Goal: Information Seeking & Learning: Check status

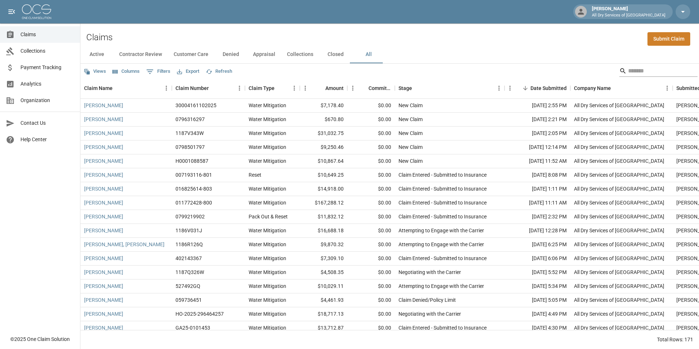
click at [630, 71] on input "Search" at bounding box center [658, 71] width 59 height 12
click at [642, 73] on input "Search" at bounding box center [658, 71] width 59 height 12
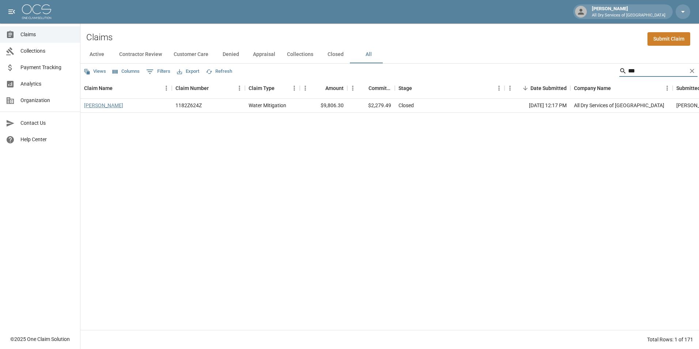
type input "***"
click at [109, 105] on link "[PERSON_NAME]" at bounding box center [103, 105] width 39 height 7
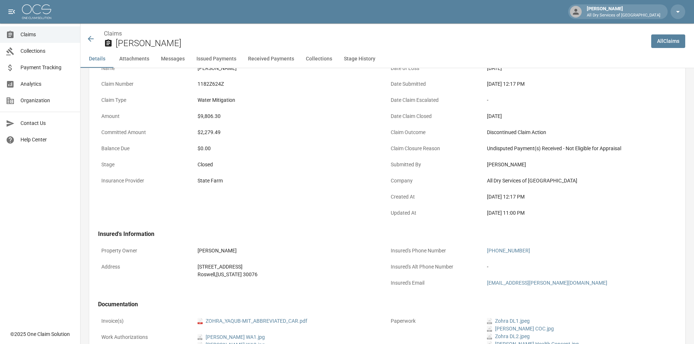
scroll to position [110, 0]
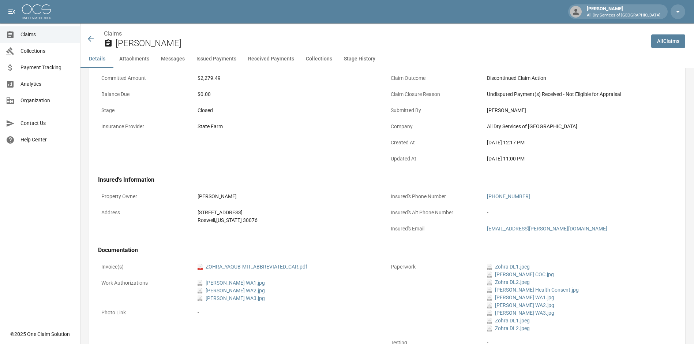
click at [262, 264] on link "pdf ZOHRA_YAQUB-MIT_ABBREVIATED_CAR.pdf" at bounding box center [253, 267] width 110 height 8
click at [48, 33] on span "Claims" at bounding box center [47, 35] width 54 height 8
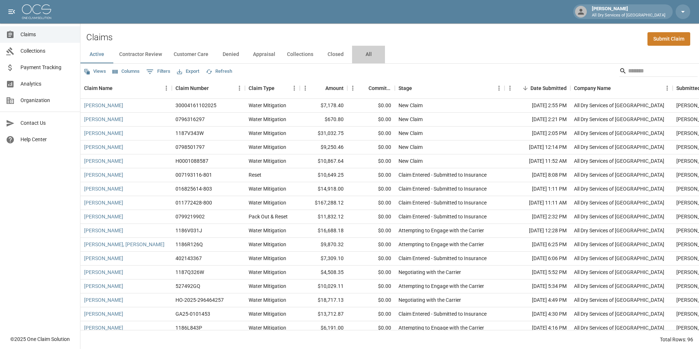
click at [367, 54] on button "All" at bounding box center [368, 55] width 33 height 18
click at [233, 52] on button "Denied" at bounding box center [230, 55] width 33 height 18
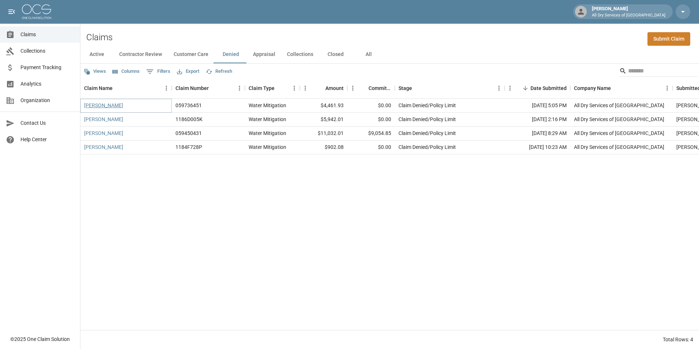
click at [106, 105] on link "[PERSON_NAME]" at bounding box center [103, 105] width 39 height 7
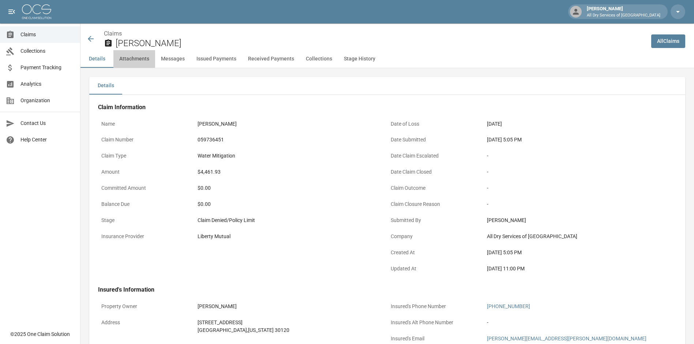
click at [134, 58] on button "Attachments" at bounding box center [134, 59] width 42 height 18
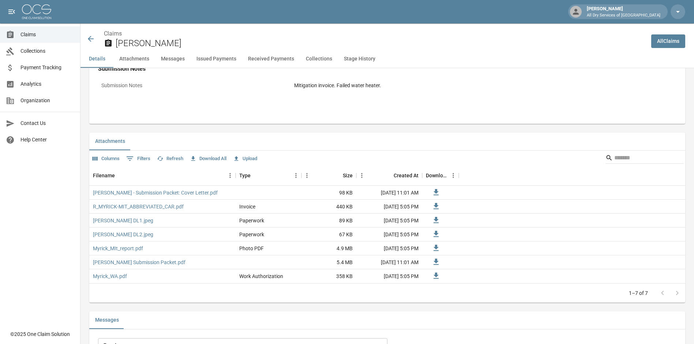
scroll to position [408, 0]
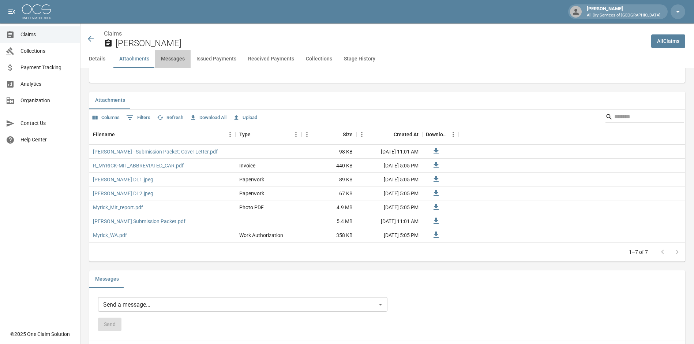
click at [173, 60] on button "Messages" at bounding box center [172, 59] width 35 height 18
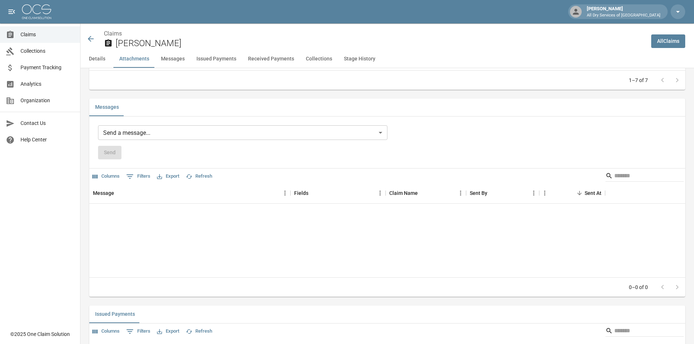
scroll to position [586, 0]
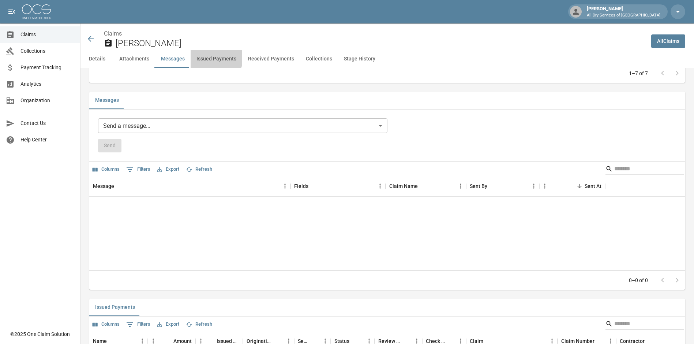
click at [211, 58] on button "Issued Payments" at bounding box center [217, 59] width 52 height 18
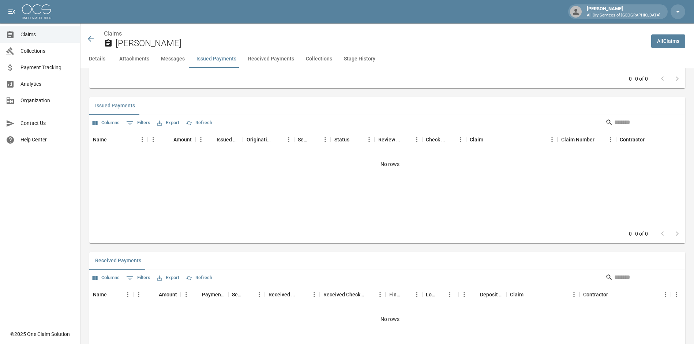
scroll to position [793, 0]
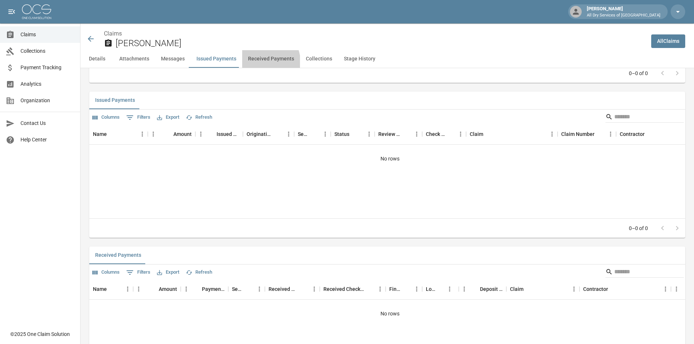
click at [252, 64] on button "Received Payments" at bounding box center [271, 59] width 58 height 18
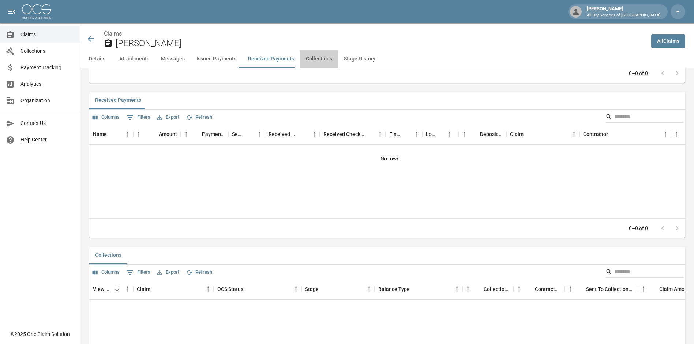
click at [307, 61] on button "Collections" at bounding box center [319, 59] width 38 height 18
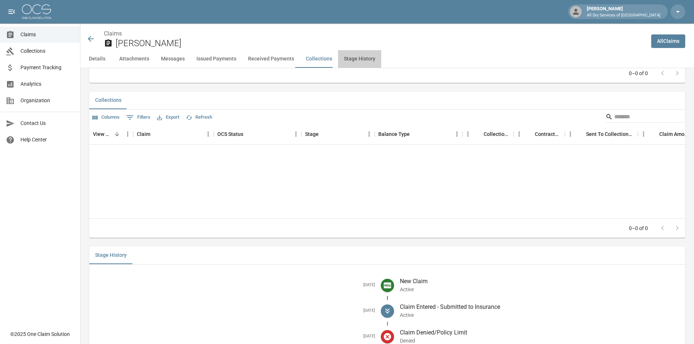
click at [345, 63] on button "Stage History" at bounding box center [359, 59] width 43 height 18
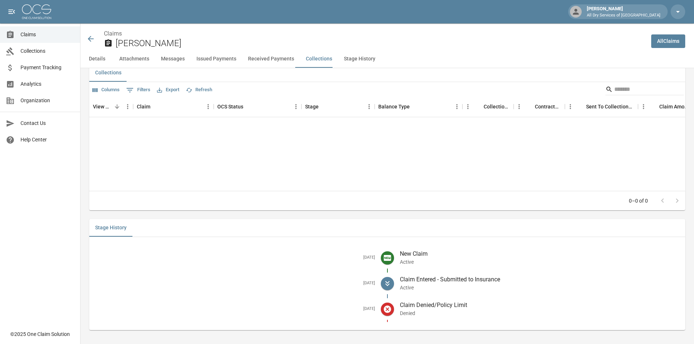
scroll to position [1133, 0]
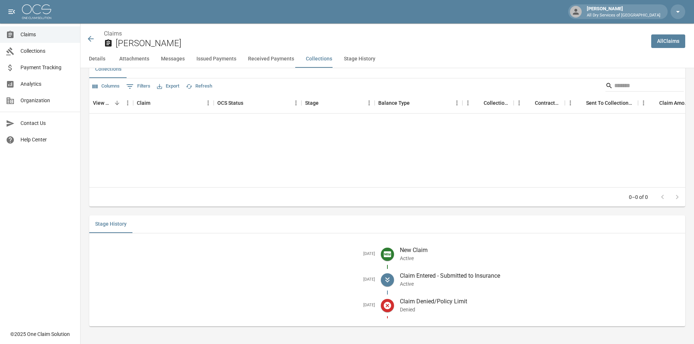
click at [391, 304] on icon at bounding box center [387, 304] width 7 height 7
click at [209, 231] on div "Stage History" at bounding box center [387, 224] width 596 height 18
drag, startPoint x: 210, startPoint y: 234, endPoint x: 273, endPoint y: 256, distance: 66.6
click at [210, 234] on div "Stage History [DATE] New Claim Active [DATE] Claim Entered - Submitted to Insur…" at bounding box center [387, 270] width 596 height 111
click at [387, 300] on span at bounding box center [387, 305] width 13 height 13
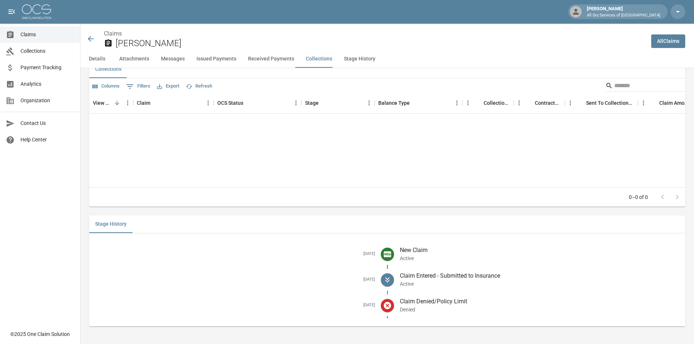
click at [390, 304] on icon at bounding box center [387, 304] width 7 height 7
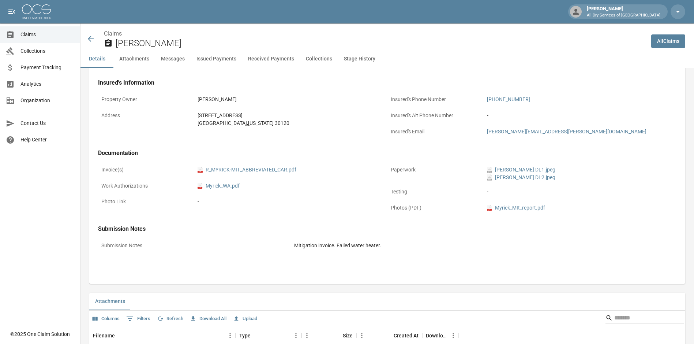
scroll to position [220, 0]
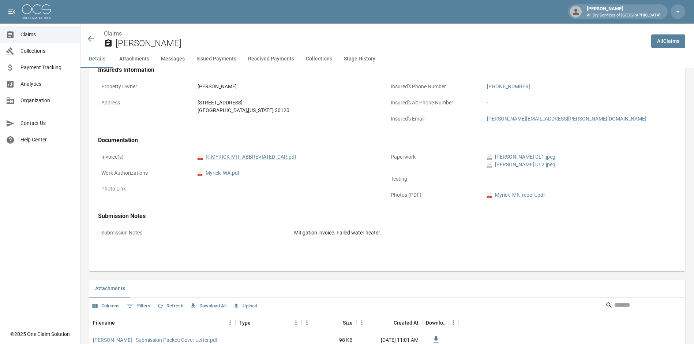
click at [270, 157] on link "pdf R_MYRICK-MIT_ABBREVIATED_CAR.pdf" at bounding box center [247, 157] width 99 height 8
click at [34, 35] on span "Claims" at bounding box center [47, 35] width 54 height 8
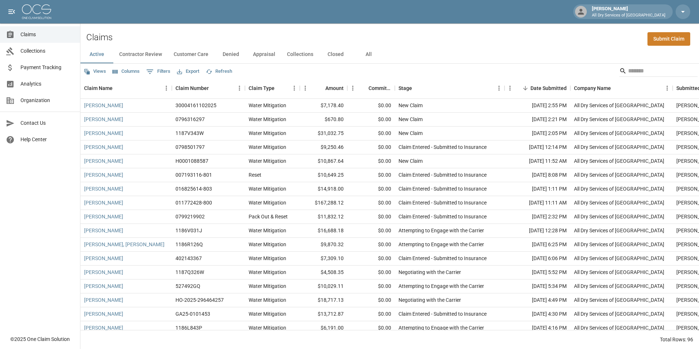
click at [364, 55] on button "All" at bounding box center [368, 55] width 33 height 18
click at [642, 75] on input "Search" at bounding box center [658, 71] width 59 height 12
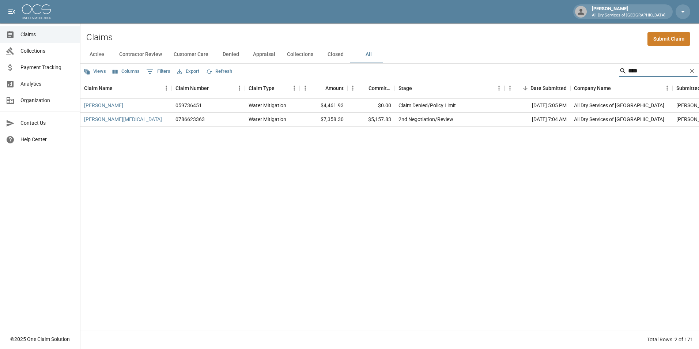
click at [646, 67] on input "****" at bounding box center [658, 71] width 59 height 12
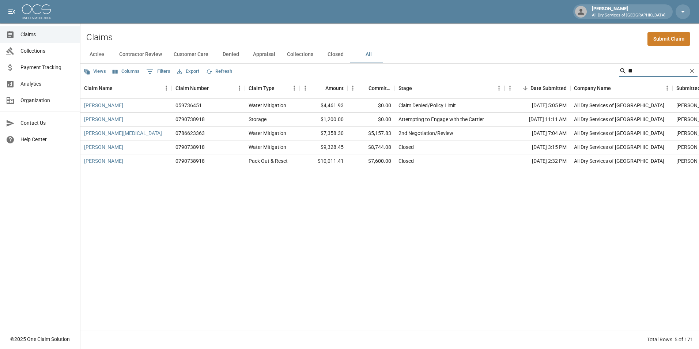
type input "*"
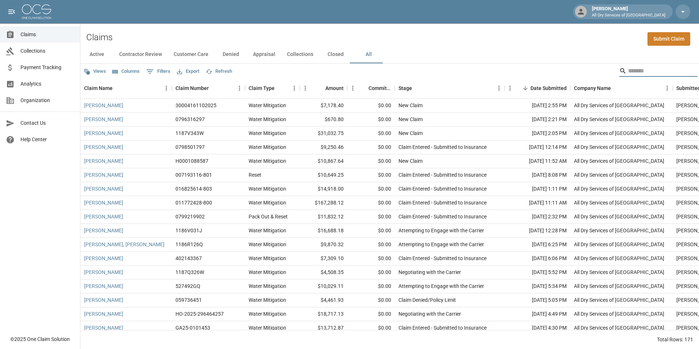
click at [367, 53] on button "All" at bounding box center [368, 55] width 33 height 18
click at [48, 81] on span "Analytics" at bounding box center [47, 84] width 54 height 8
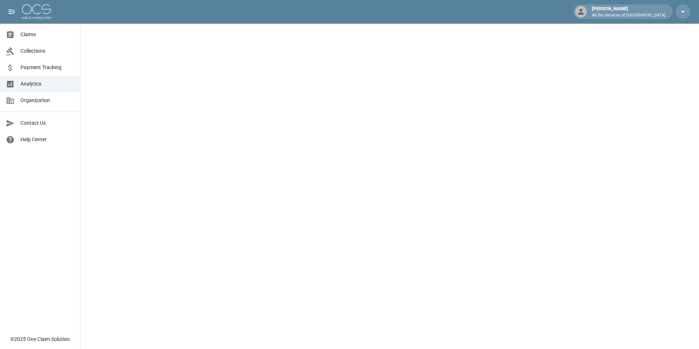
drag, startPoint x: 55, startPoint y: 33, endPoint x: 60, endPoint y: 35, distance: 5.4
click at [55, 33] on span "Claims" at bounding box center [47, 35] width 54 height 8
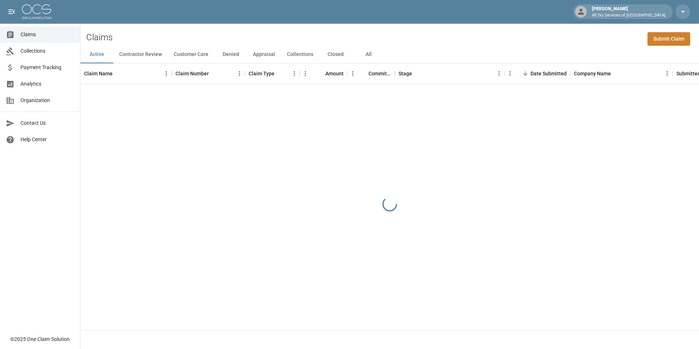
drag, startPoint x: 366, startPoint y: 56, endPoint x: 356, endPoint y: 49, distance: 11.4
click at [366, 55] on button "All" at bounding box center [368, 55] width 33 height 18
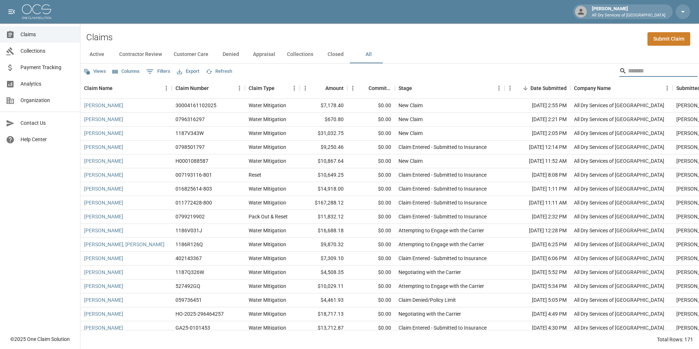
click at [645, 73] on input "Search" at bounding box center [658, 71] width 59 height 12
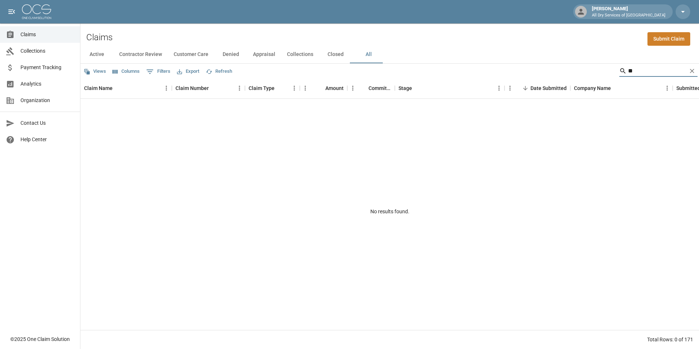
type input "*"
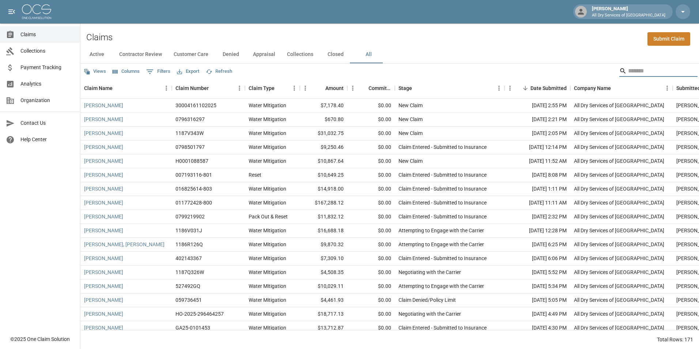
click at [641, 70] on input "Search" at bounding box center [658, 71] width 59 height 12
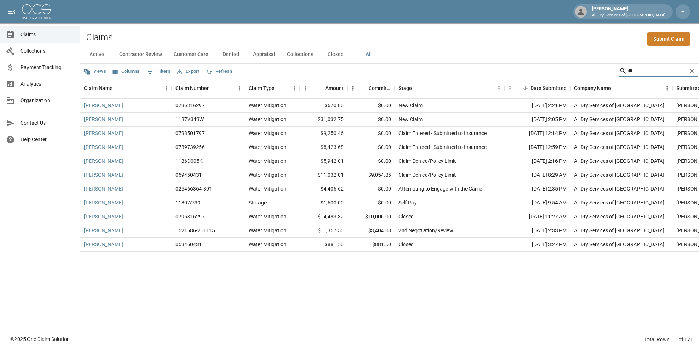
type input "*"
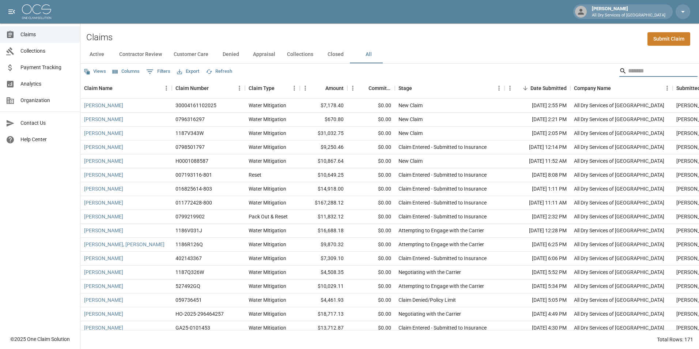
click at [629, 72] on input "Search" at bounding box center [658, 71] width 59 height 12
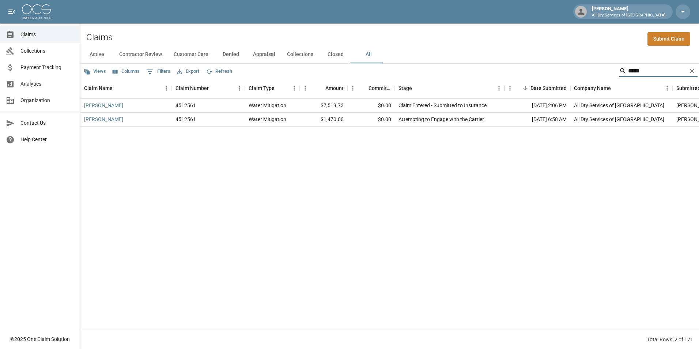
type input "*****"
click at [105, 107] on link "[PERSON_NAME]" at bounding box center [103, 105] width 39 height 7
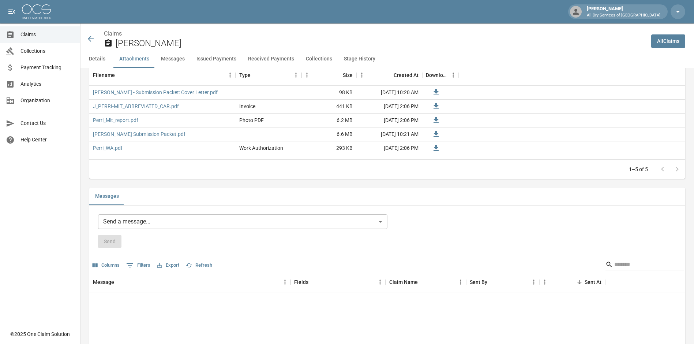
scroll to position [293, 0]
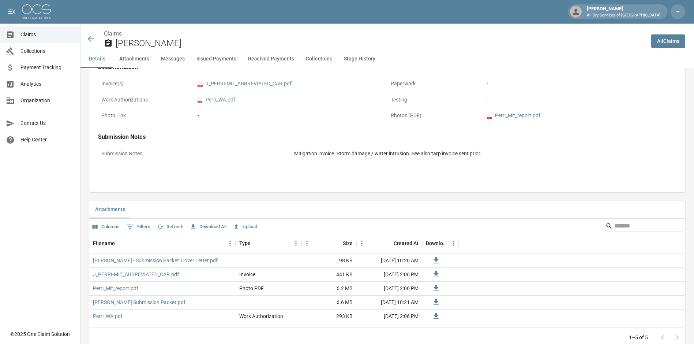
click at [87, 38] on icon at bounding box center [90, 38] width 9 height 9
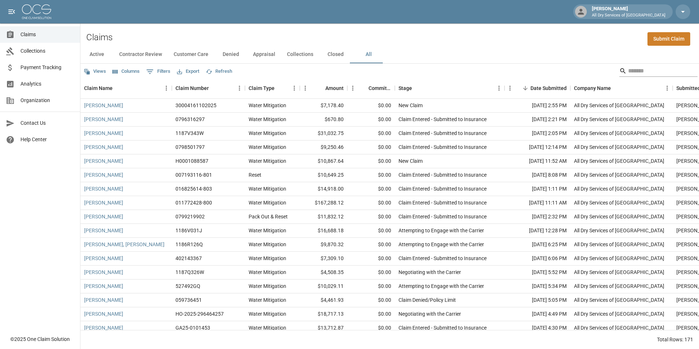
click at [645, 72] on input "Search" at bounding box center [658, 71] width 59 height 12
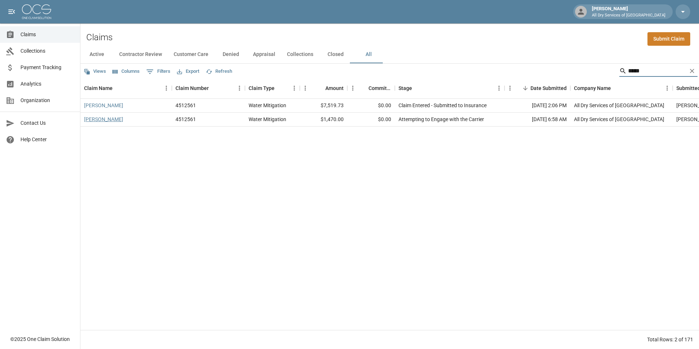
type input "*****"
click at [101, 120] on link "[PERSON_NAME]" at bounding box center [103, 119] width 39 height 7
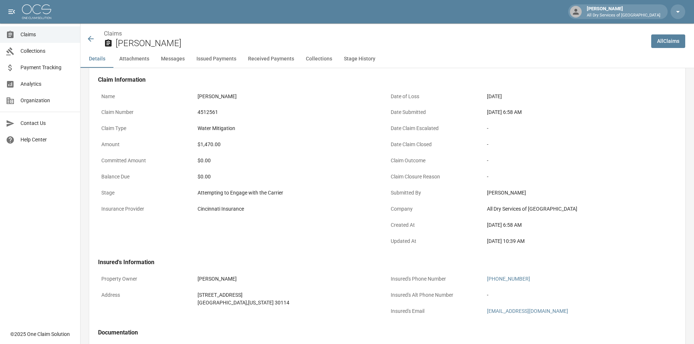
scroll to position [146, 0]
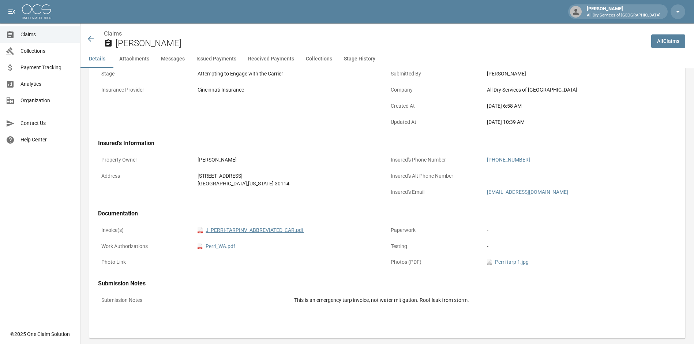
click at [271, 229] on link "pdf J_PERRI-TARPINV_ABBREVIATED_CAR.pdf" at bounding box center [251, 230] width 106 height 8
click at [89, 40] on icon at bounding box center [91, 39] width 6 height 6
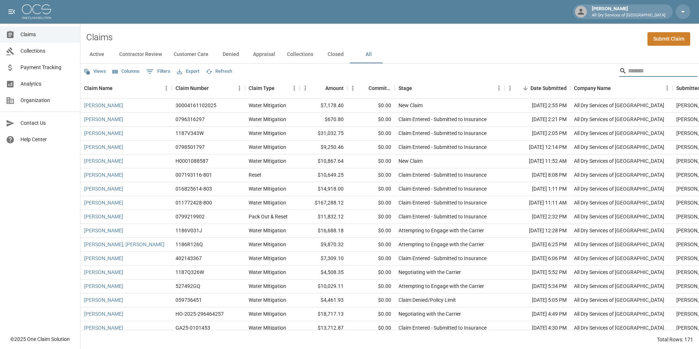
click at [649, 70] on input "Search" at bounding box center [658, 71] width 59 height 12
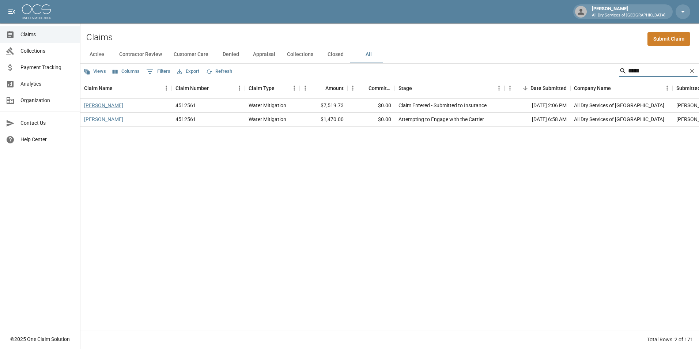
type input "*****"
click at [96, 105] on link "[PERSON_NAME]" at bounding box center [103, 105] width 39 height 7
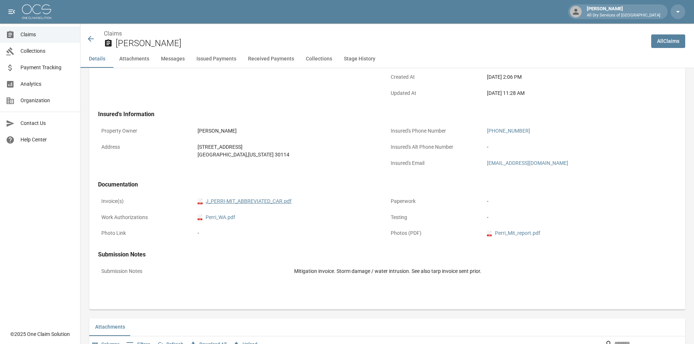
scroll to position [183, 0]
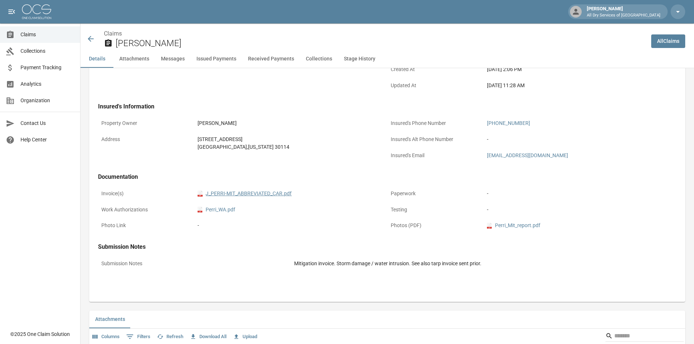
click at [244, 192] on link "pdf J_PERRI-MIT_ABBREVIATED_CAR.pdf" at bounding box center [245, 194] width 94 height 8
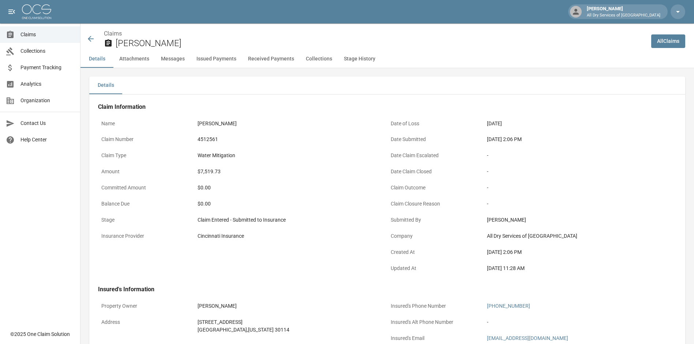
scroll to position [0, 0]
drag, startPoint x: 24, startPoint y: 36, endPoint x: 33, endPoint y: 37, distance: 8.4
click at [24, 36] on span "Claims" at bounding box center [47, 35] width 54 height 8
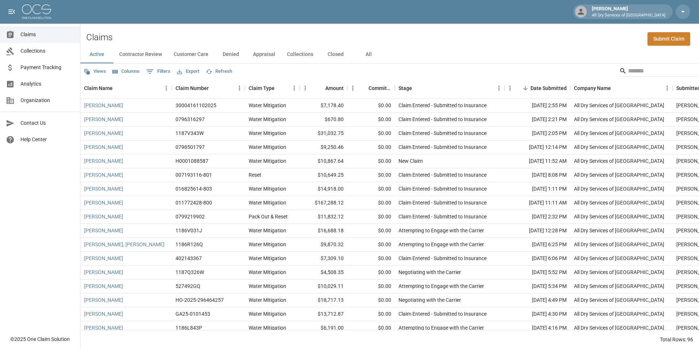
click at [366, 55] on button "All" at bounding box center [368, 55] width 33 height 18
click at [637, 71] on input "Search" at bounding box center [658, 71] width 59 height 12
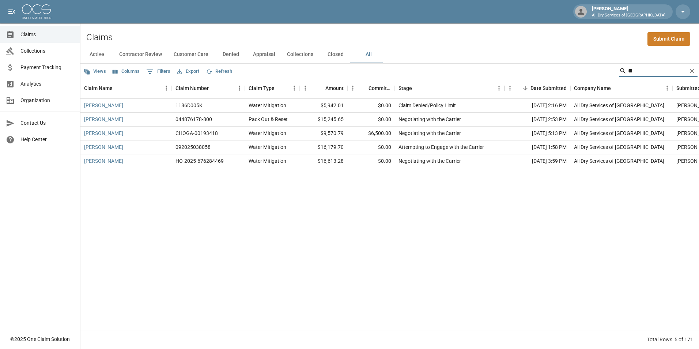
type input "*"
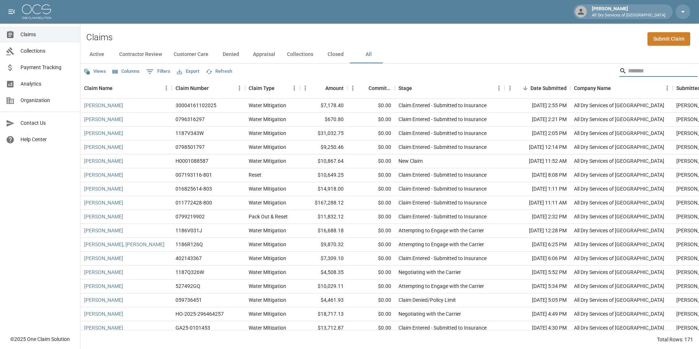
click at [633, 70] on input "Search" at bounding box center [658, 71] width 59 height 12
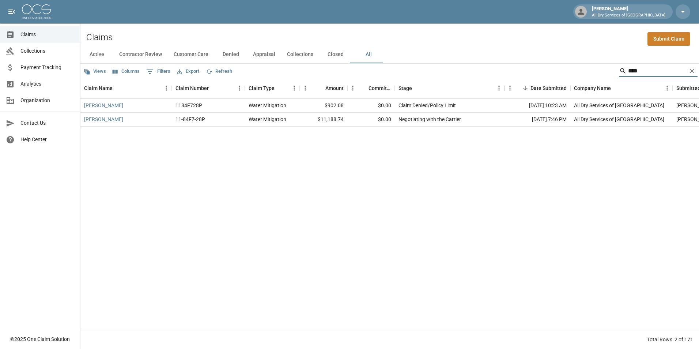
click at [659, 71] on input "****" at bounding box center [658, 71] width 59 height 12
type input "*"
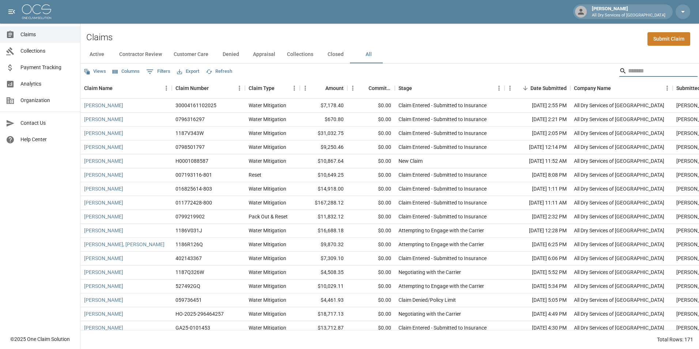
click at [633, 70] on input "Search" at bounding box center [658, 71] width 59 height 12
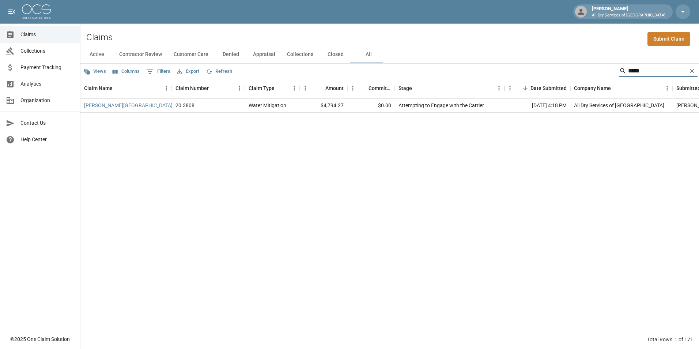
click at [642, 72] on input "*****" at bounding box center [658, 71] width 59 height 12
type input "*"
type input "******"
click at [118, 105] on link "[PERSON_NAME], [PERSON_NAME]" at bounding box center [124, 105] width 80 height 7
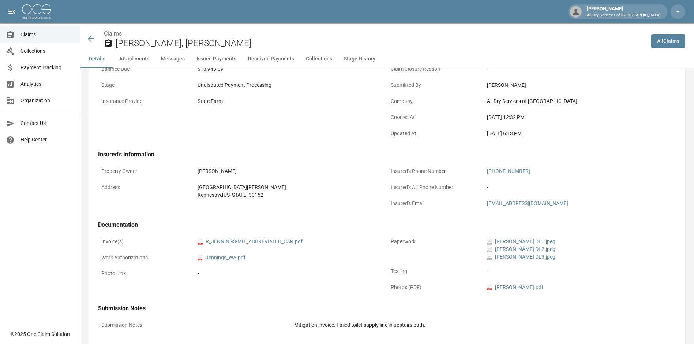
scroll to position [146, 0]
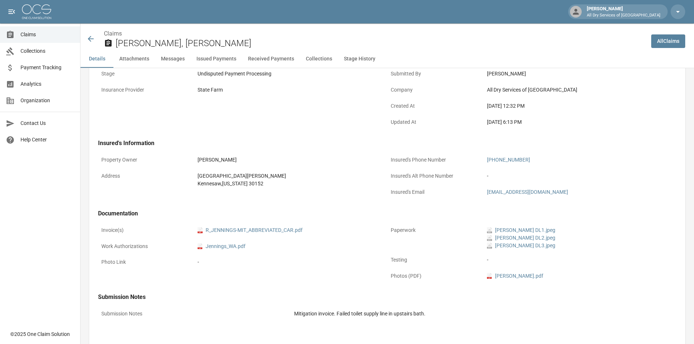
click at [672, 42] on link "All Claims" at bounding box center [668, 41] width 34 height 14
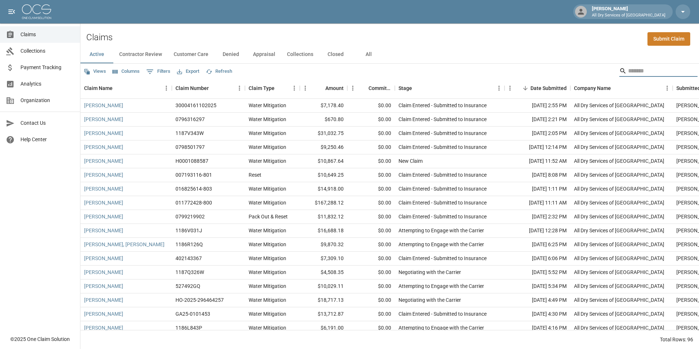
click at [634, 70] on input "Search" at bounding box center [658, 71] width 59 height 12
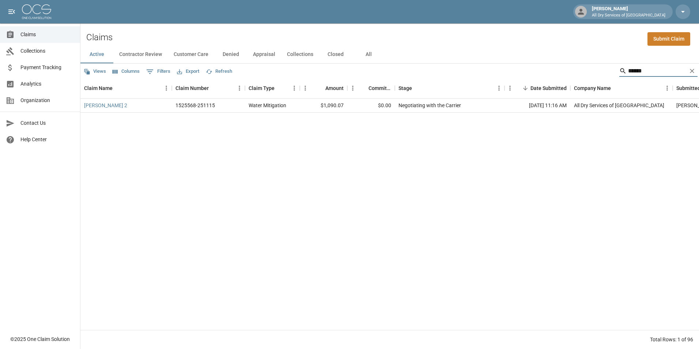
type input "******"
click at [371, 56] on button "All" at bounding box center [368, 55] width 33 height 18
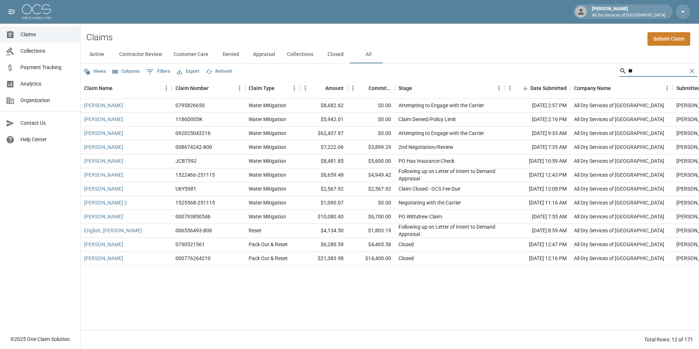
type input "*"
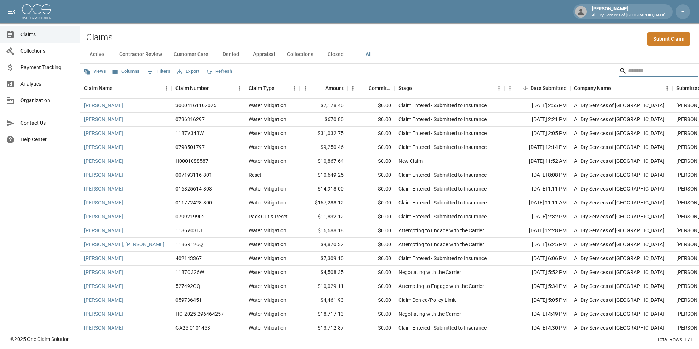
click at [631, 68] on input "Search" at bounding box center [658, 71] width 59 height 12
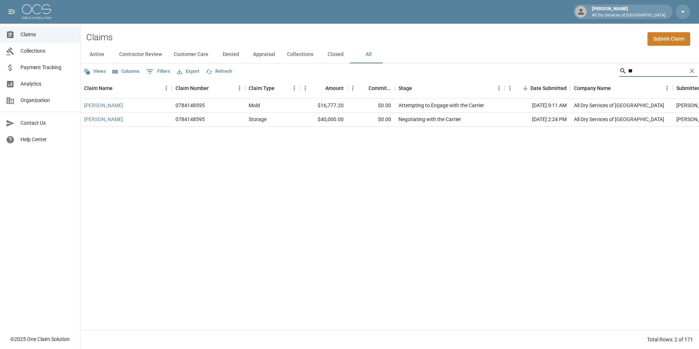
type input "*"
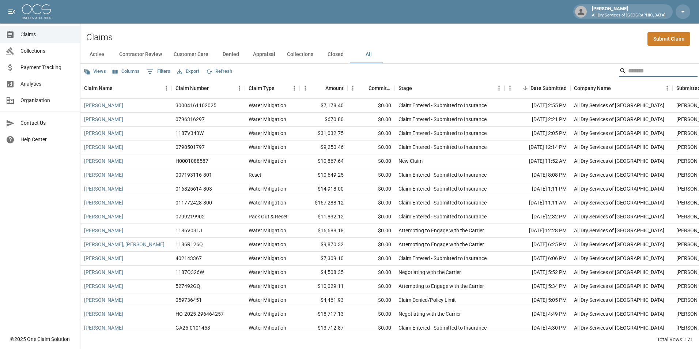
click at [637, 68] on input "Search" at bounding box center [658, 71] width 59 height 12
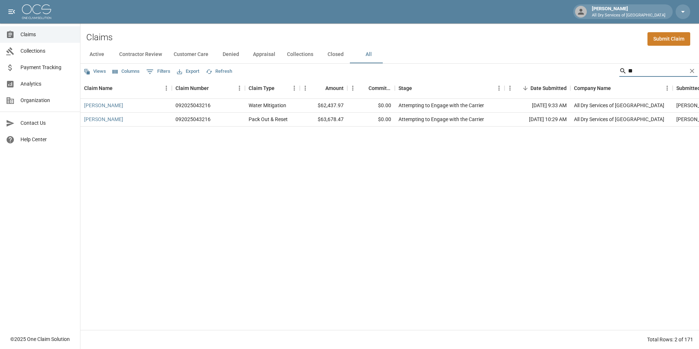
type input "*"
click at [639, 74] on input "****" at bounding box center [658, 71] width 59 height 12
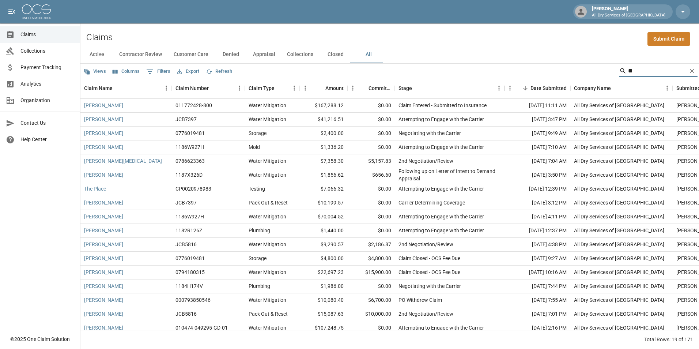
type input "*"
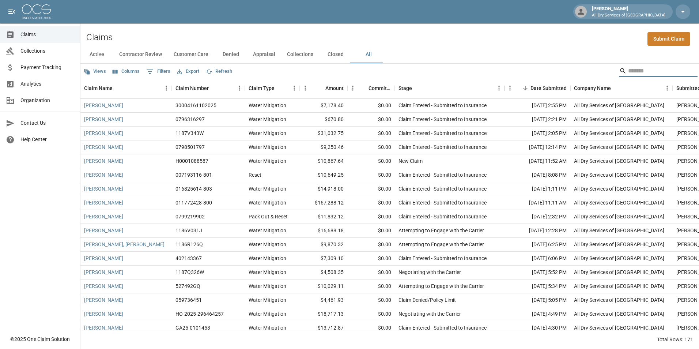
click at [643, 69] on input "Search" at bounding box center [658, 71] width 59 height 12
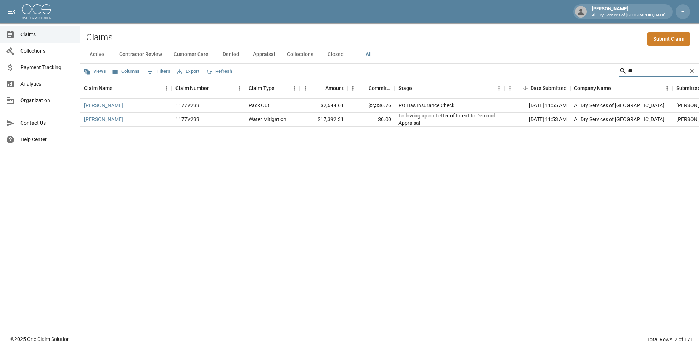
type input "*"
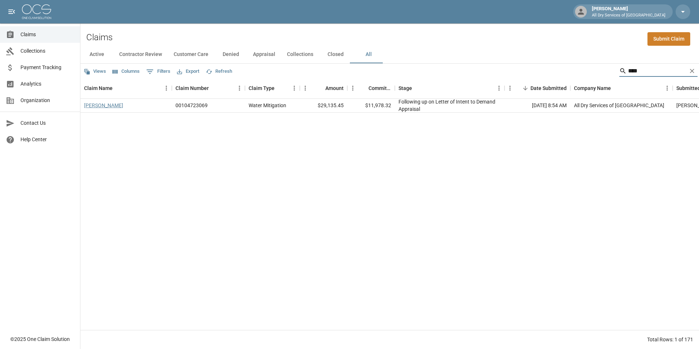
type input "****"
click at [105, 105] on link "[PERSON_NAME]" at bounding box center [103, 105] width 39 height 7
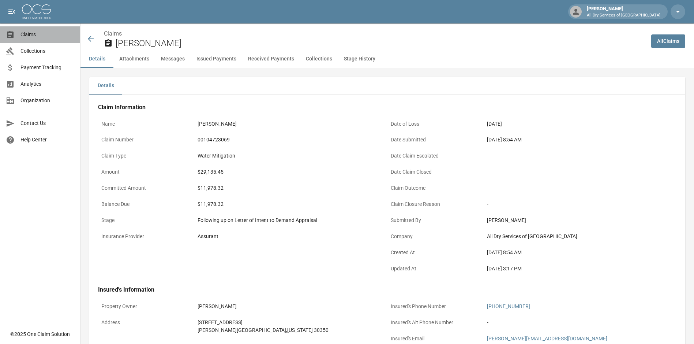
drag, startPoint x: 32, startPoint y: 33, endPoint x: 35, endPoint y: 30, distance: 4.4
click at [32, 33] on span "Claims" at bounding box center [47, 35] width 54 height 8
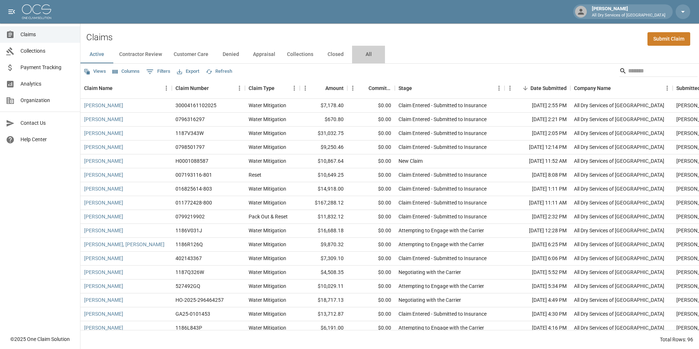
click at [369, 52] on button "All" at bounding box center [368, 55] width 33 height 18
click at [641, 75] on input "Search" at bounding box center [658, 71] width 59 height 12
type input "*"
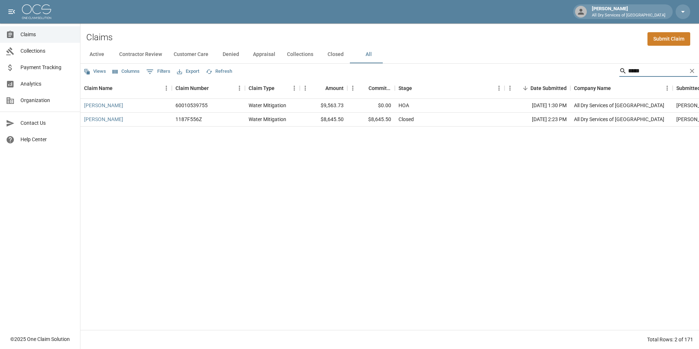
click at [648, 65] on input "*****" at bounding box center [658, 71] width 59 height 12
type input "*"
click at [652, 72] on input "********" at bounding box center [658, 71] width 59 height 12
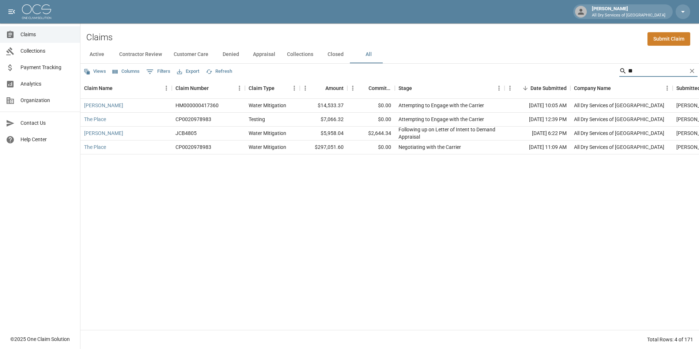
type input "*"
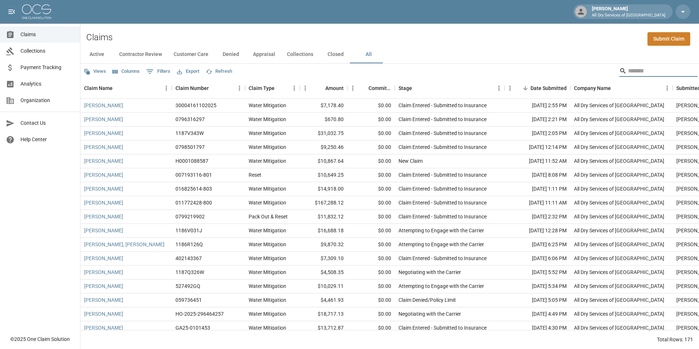
click at [654, 69] on input "Search" at bounding box center [658, 71] width 59 height 12
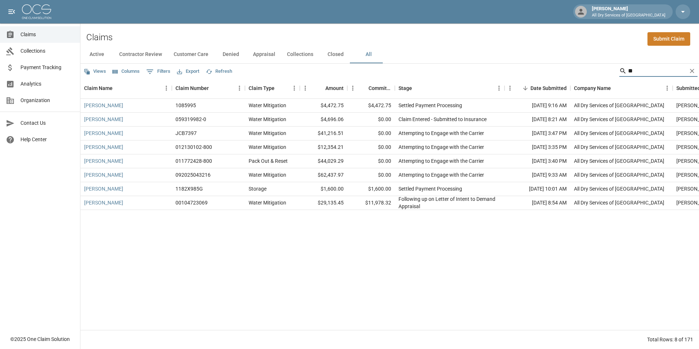
type input "*"
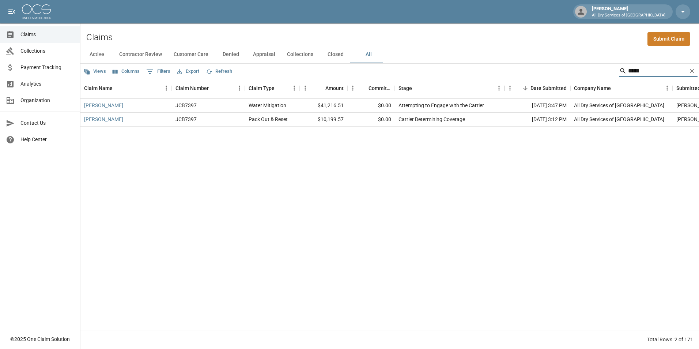
click at [658, 73] on input "*****" at bounding box center [658, 71] width 59 height 12
type input "*"
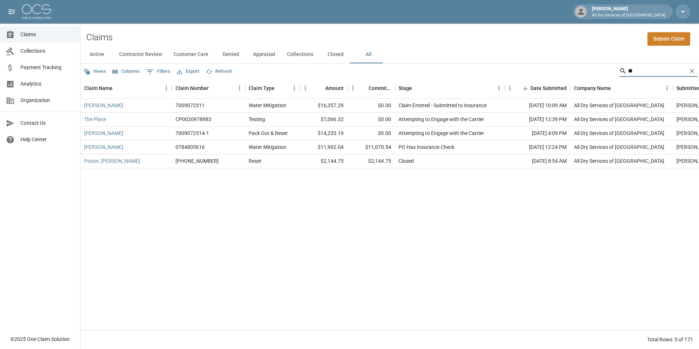
type input "*"
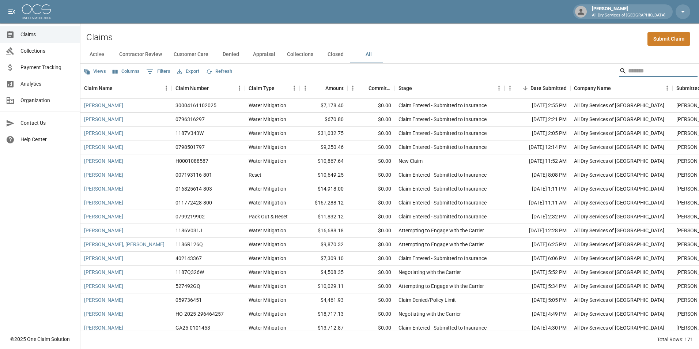
click at [629, 72] on input "Search" at bounding box center [658, 71] width 59 height 12
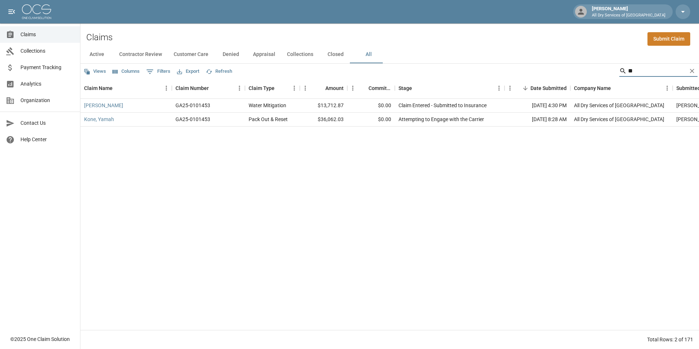
type input "*"
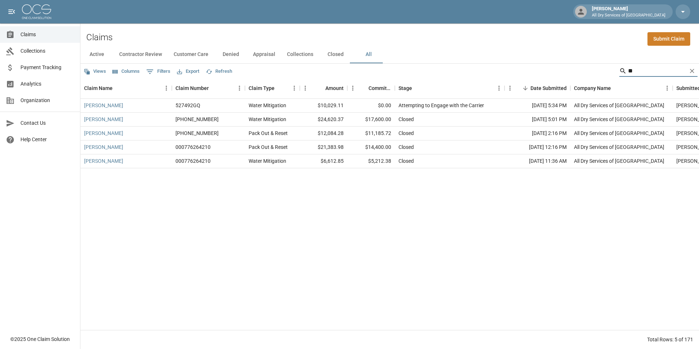
type input "*"
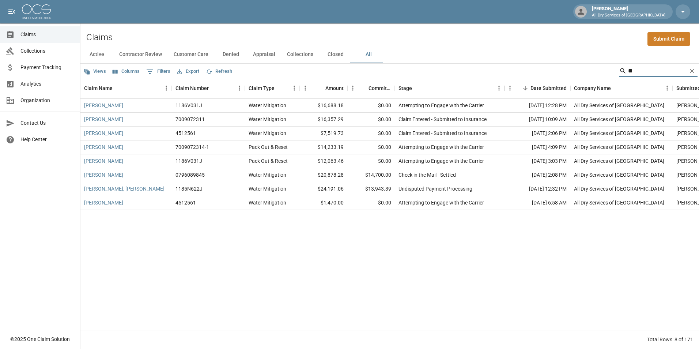
type input "*"
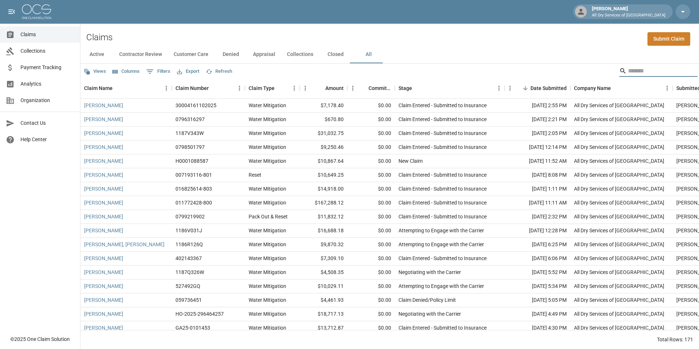
click at [649, 68] on input "Search" at bounding box center [658, 71] width 59 height 12
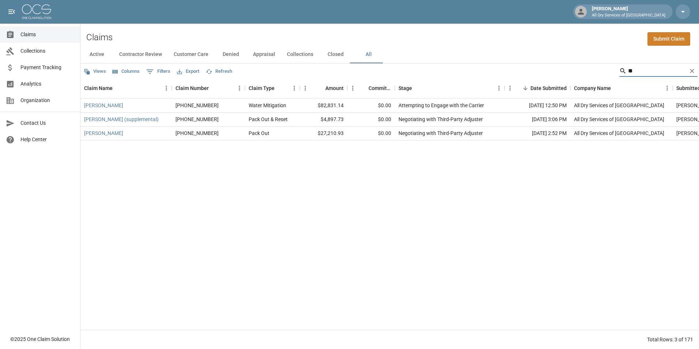
type input "*"
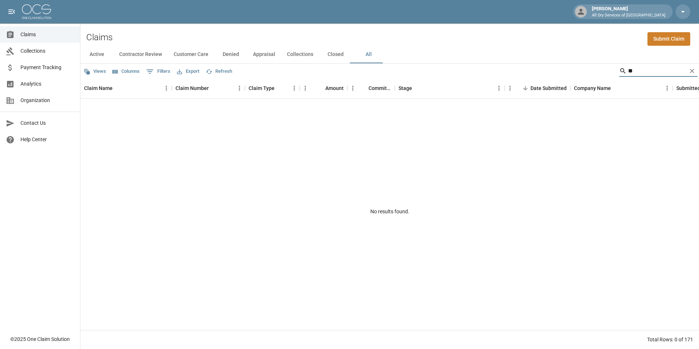
type input "*"
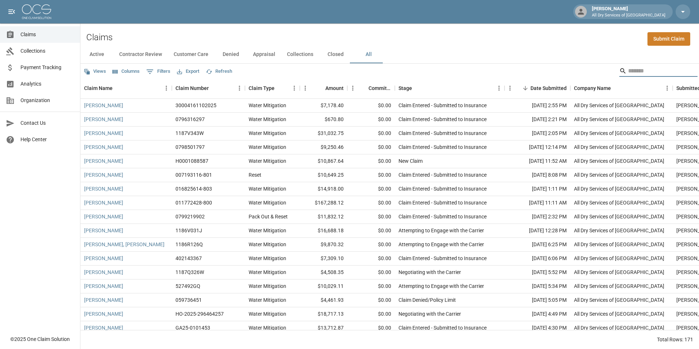
click at [642, 70] on input "Search" at bounding box center [658, 71] width 59 height 12
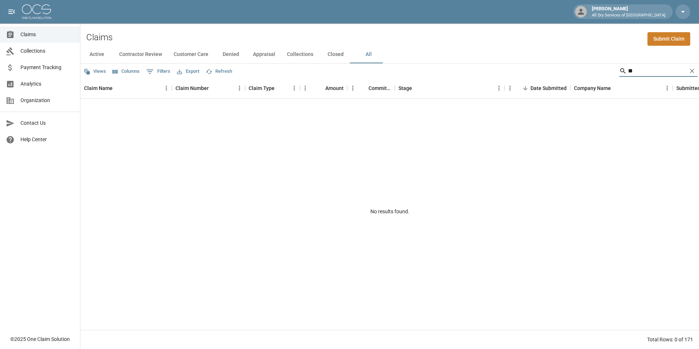
type input "*"
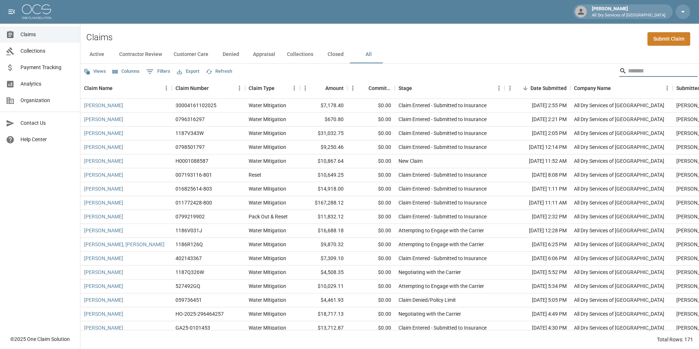
click at [629, 72] on input "Search" at bounding box center [658, 71] width 59 height 12
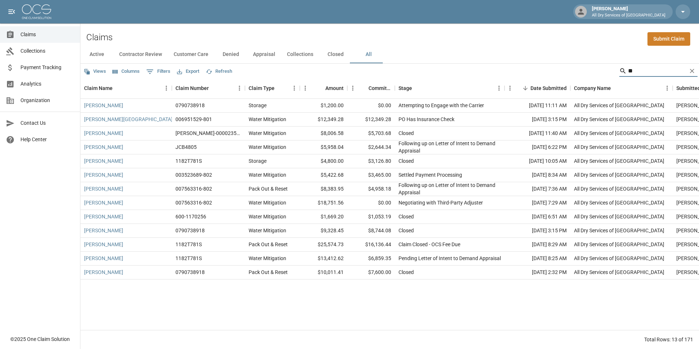
type input "*"
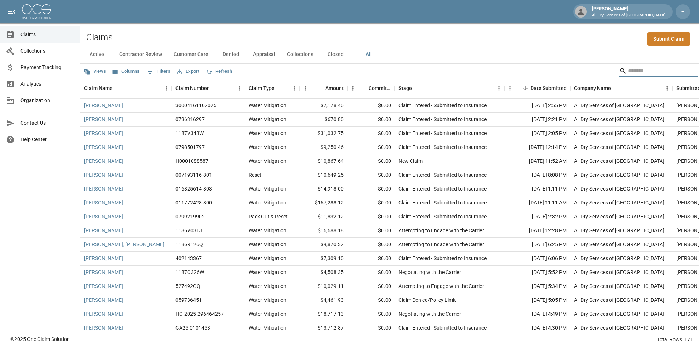
click at [634, 71] on input "Search" at bounding box center [658, 71] width 59 height 12
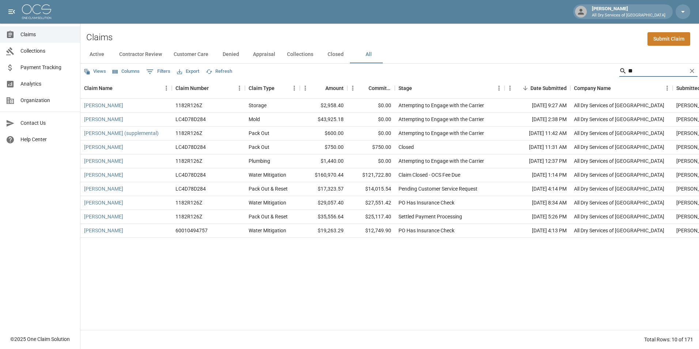
type input "*"
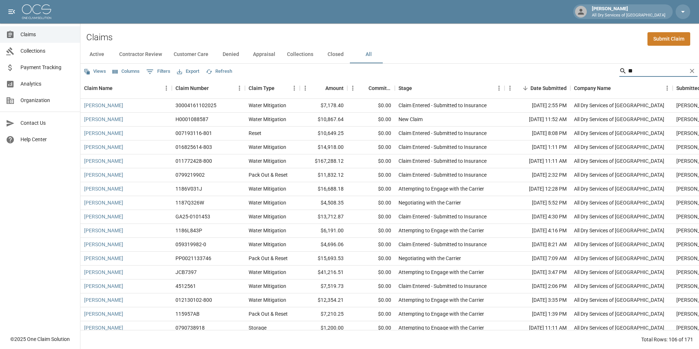
type input "*"
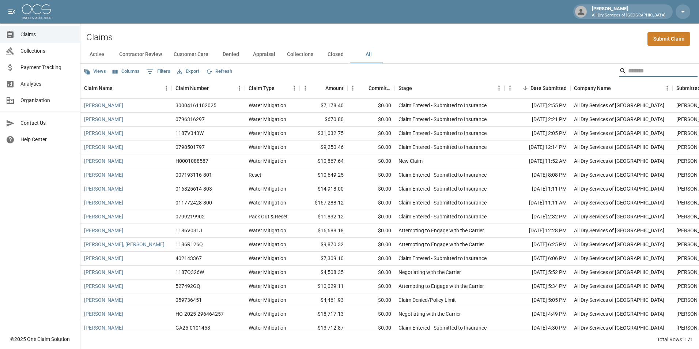
click at [30, 36] on span "Claims" at bounding box center [47, 35] width 54 height 8
click at [368, 54] on button "All" at bounding box center [368, 55] width 33 height 18
click at [642, 74] on input "Search" at bounding box center [658, 71] width 59 height 12
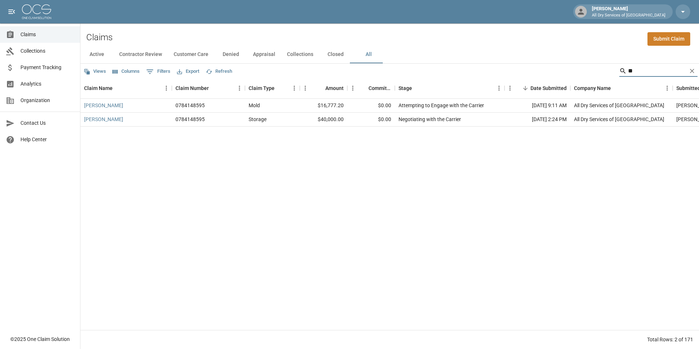
type input "*"
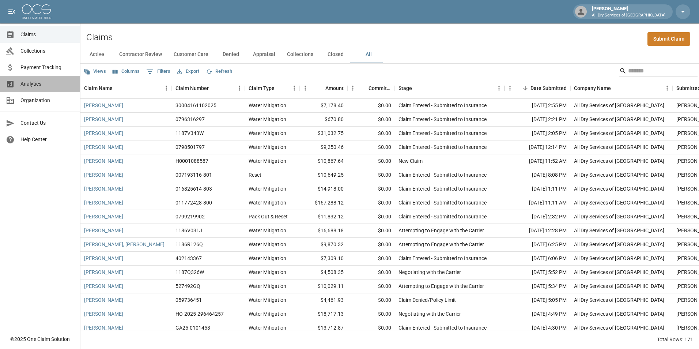
click at [45, 83] on span "Analytics" at bounding box center [47, 84] width 54 height 8
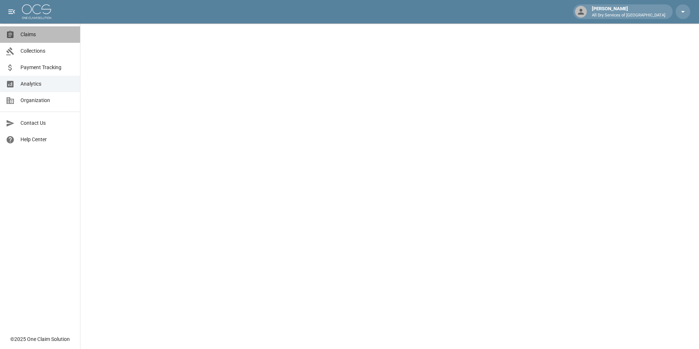
click at [33, 33] on span "Claims" at bounding box center [47, 35] width 54 height 8
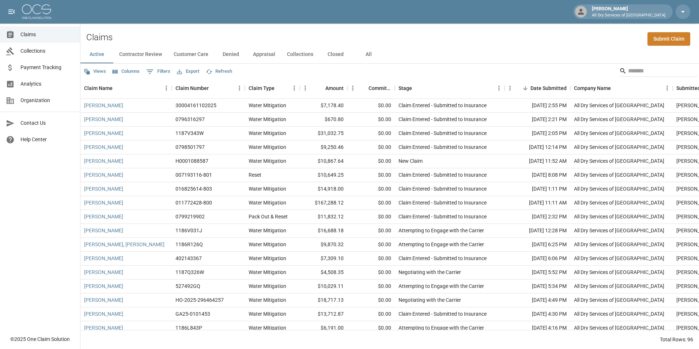
click at [370, 54] on button "All" at bounding box center [368, 55] width 33 height 18
click at [639, 71] on input "Search" at bounding box center [658, 71] width 59 height 12
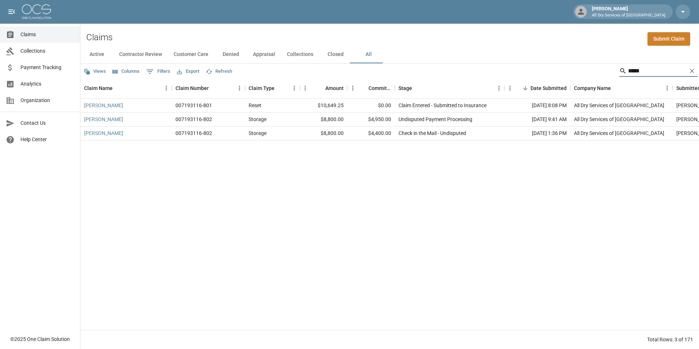
type input "*****"
click at [96, 52] on button "Active" at bounding box center [96, 55] width 33 height 18
click at [42, 31] on span "Claims" at bounding box center [47, 35] width 54 height 8
click at [366, 53] on button "All" at bounding box center [368, 55] width 33 height 18
click at [367, 52] on button "All" at bounding box center [368, 55] width 33 height 18
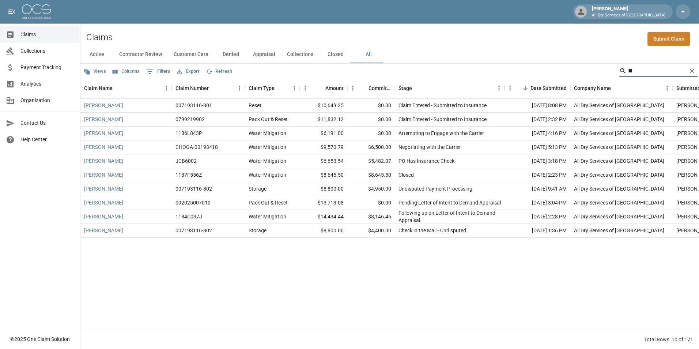
type input "*"
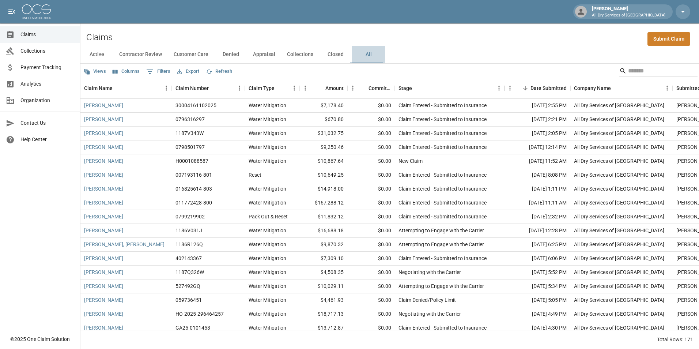
click at [365, 55] on button "All" at bounding box center [368, 55] width 33 height 18
click at [336, 55] on button "Closed" at bounding box center [335, 55] width 33 height 18
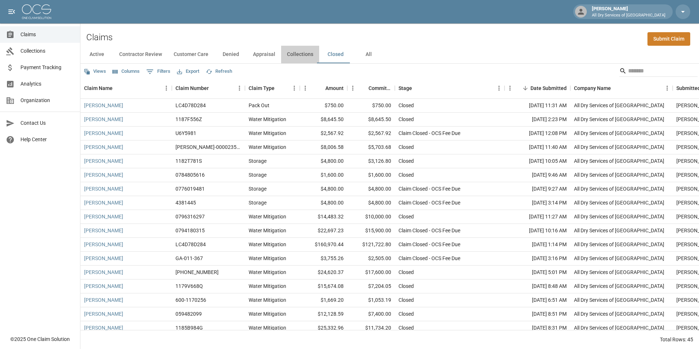
click at [301, 52] on button "Collections" at bounding box center [300, 55] width 38 height 18
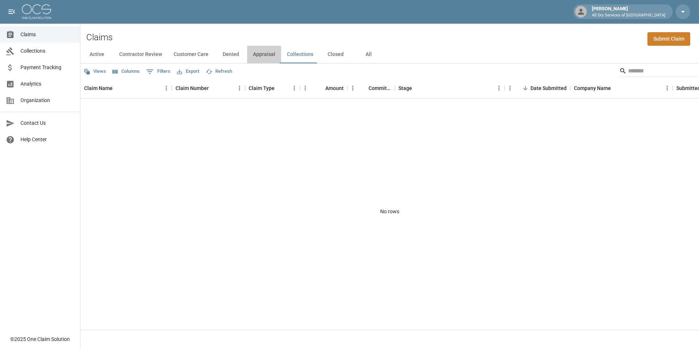
click at [263, 53] on button "Appraisal" at bounding box center [264, 55] width 34 height 18
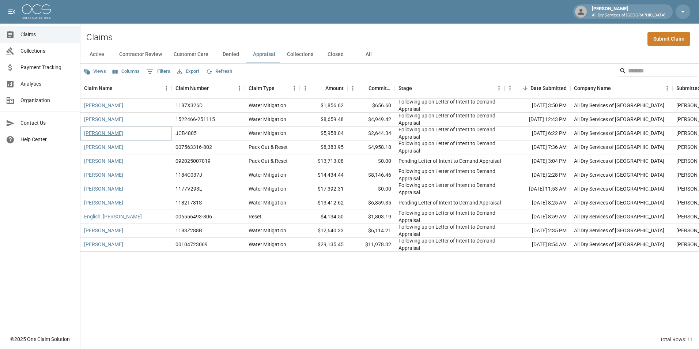
click at [112, 131] on link "[PERSON_NAME]" at bounding box center [103, 133] width 39 height 7
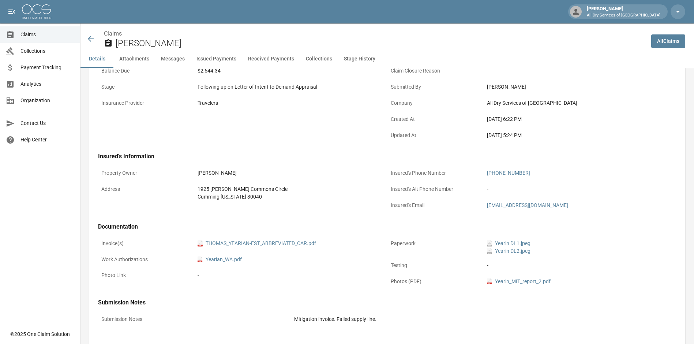
scroll to position [146, 0]
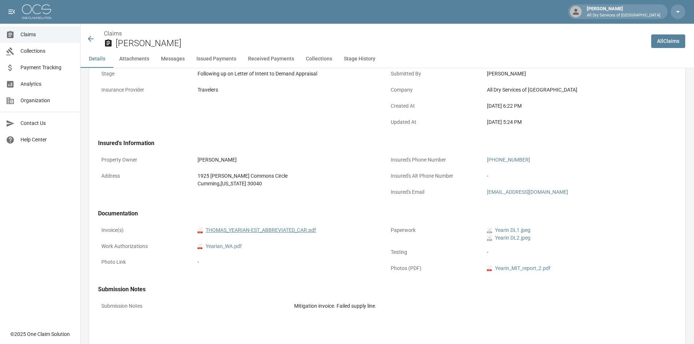
click at [275, 229] on link "pdf THOMAS_YEARIAN-EST_ABBREVIATED_CAR.pdf" at bounding box center [257, 230] width 119 height 8
click at [88, 39] on icon at bounding box center [90, 38] width 9 height 9
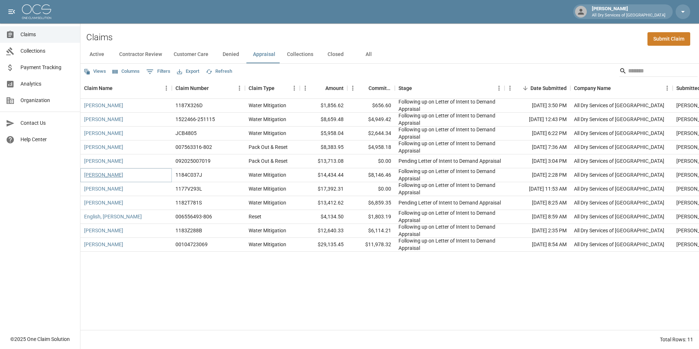
click at [108, 176] on link "[PERSON_NAME]" at bounding box center [103, 174] width 39 height 7
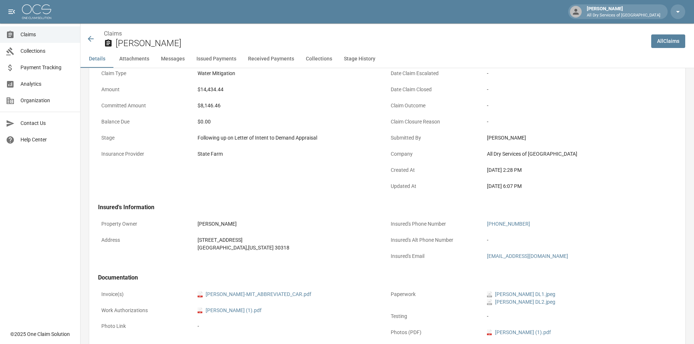
scroll to position [220, 0]
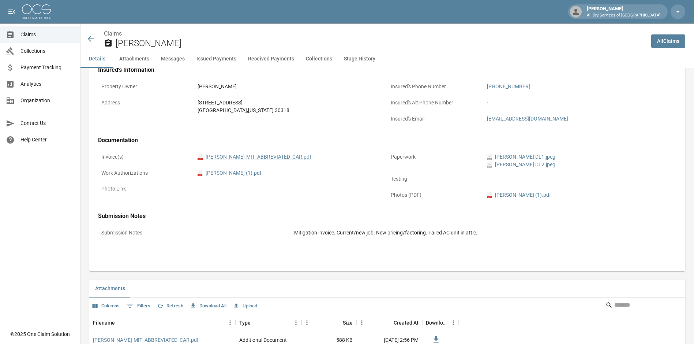
click at [245, 154] on link "pdf JUSTIN_GARRETT-MIT_ABBREVIATED_CAR.pdf" at bounding box center [255, 157] width 114 height 8
click at [88, 39] on icon at bounding box center [90, 38] width 9 height 9
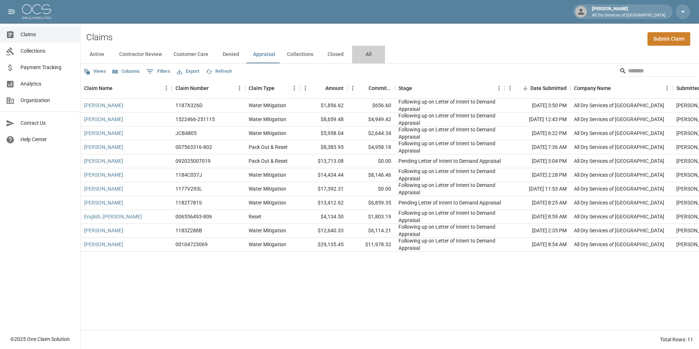
click at [366, 55] on button "All" at bounding box center [368, 55] width 33 height 18
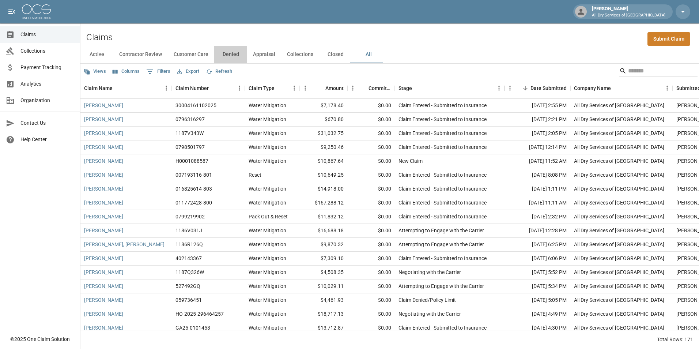
click at [232, 50] on button "Denied" at bounding box center [230, 55] width 33 height 18
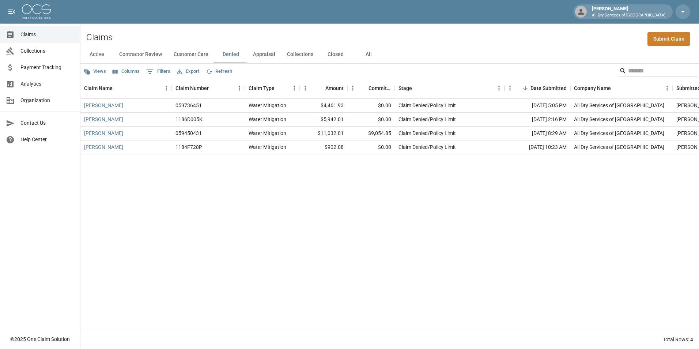
click at [366, 53] on button "All" at bounding box center [368, 55] width 33 height 18
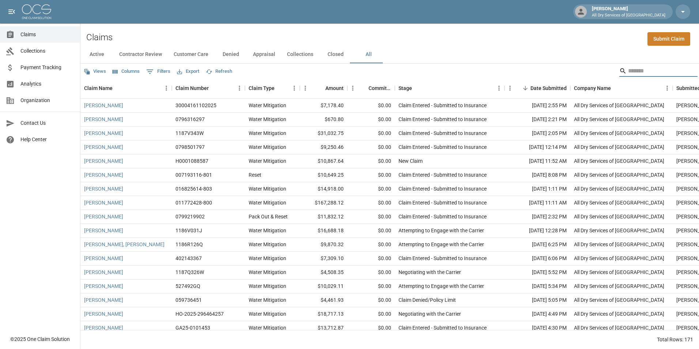
click at [634, 68] on input "Search" at bounding box center [658, 71] width 59 height 12
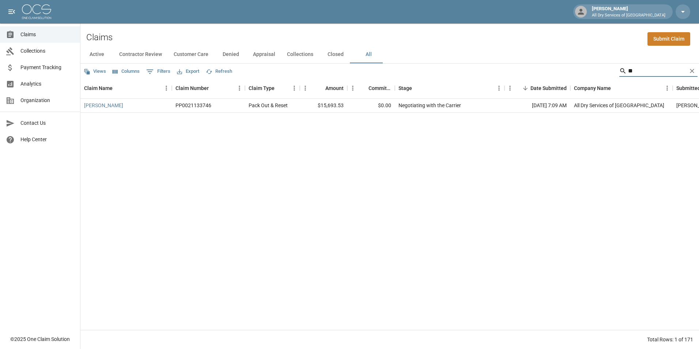
type input "*"
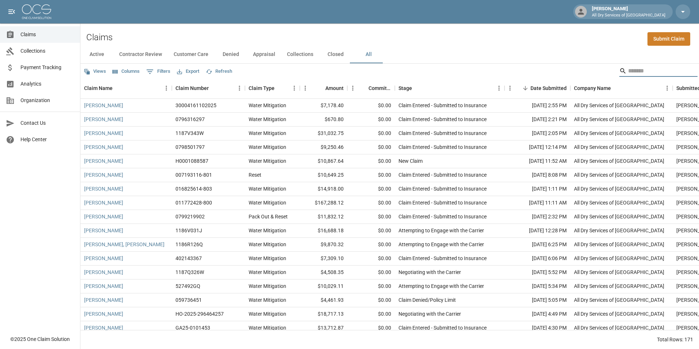
click at [651, 68] on input "Search" at bounding box center [658, 71] width 59 height 12
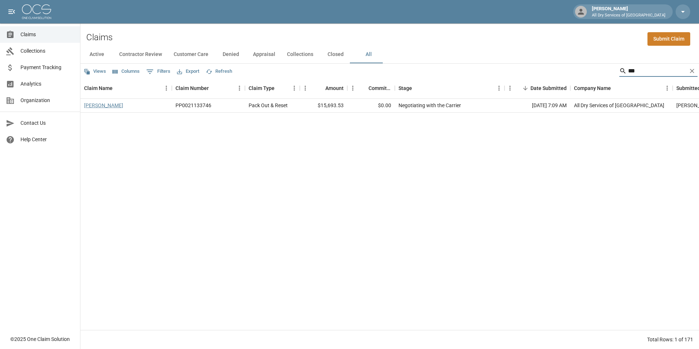
type input "***"
click at [97, 104] on link "[PERSON_NAME]" at bounding box center [103, 105] width 39 height 7
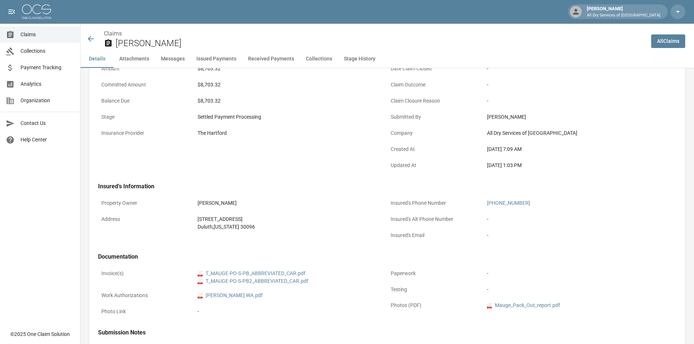
scroll to position [110, 0]
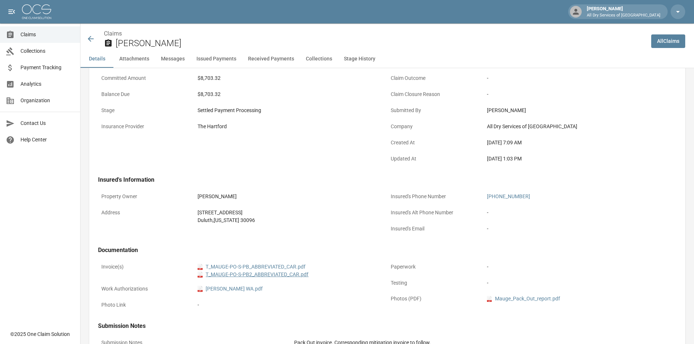
click at [283, 272] on link "pdf T_MAUGE-PO-S-PB2_ABBREVIATED_CAR.pdf" at bounding box center [253, 274] width 111 height 8
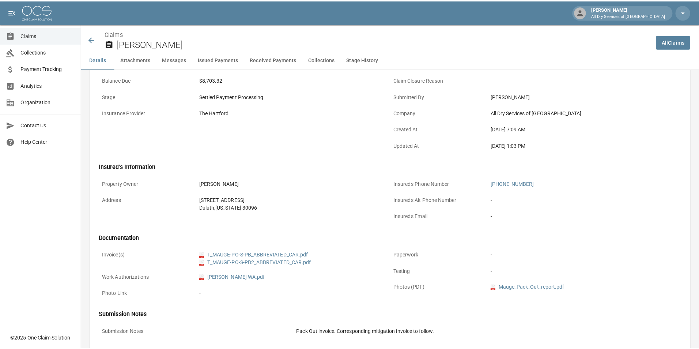
scroll to position [0, 0]
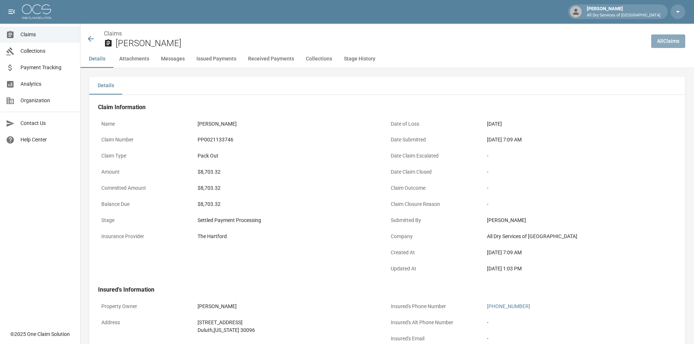
click at [671, 41] on link "All Claims" at bounding box center [668, 41] width 34 height 14
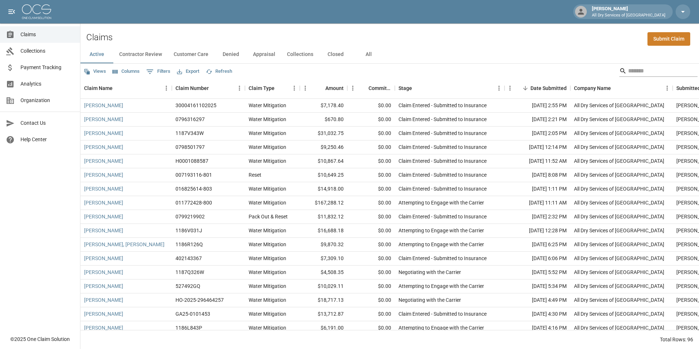
click at [644, 72] on input "Search" at bounding box center [658, 71] width 59 height 12
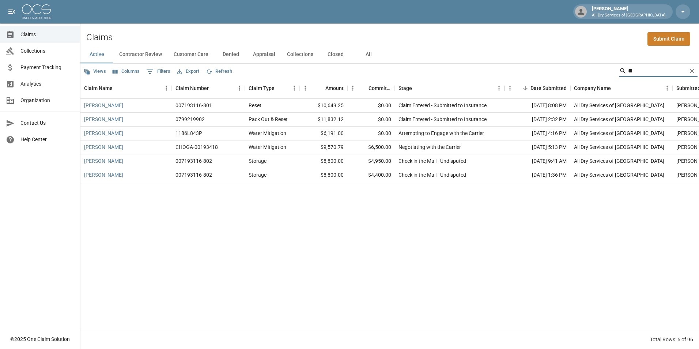
type input "*"
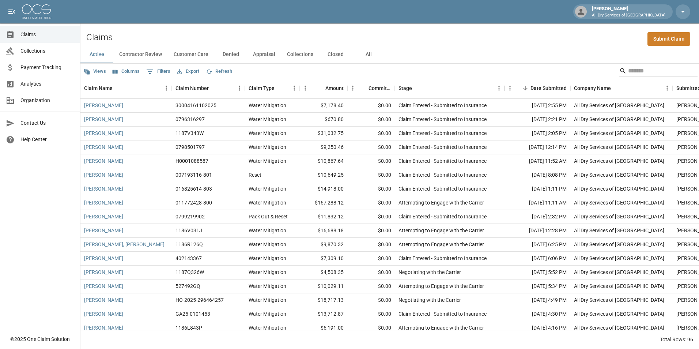
click at [320, 31] on div "Claims Submit Claim" at bounding box center [389, 34] width 619 height 22
